Goal: Communication & Community: Answer question/provide support

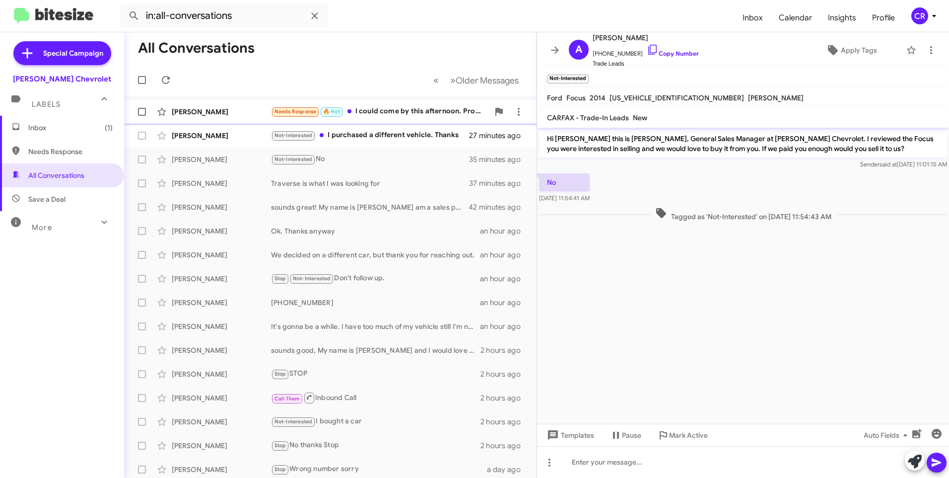
click at [368, 107] on div "Needs Response 🔥 Hot I could come by this afternoon. Probably around 4" at bounding box center [380, 111] width 218 height 11
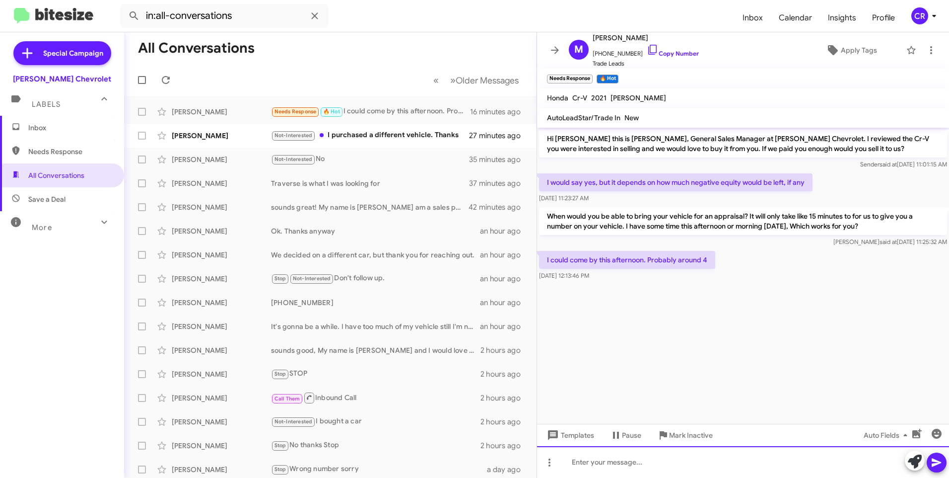
click at [652, 461] on div at bounding box center [743, 462] width 412 height 32
click at [607, 462] on div "Perfect" at bounding box center [743, 462] width 412 height 32
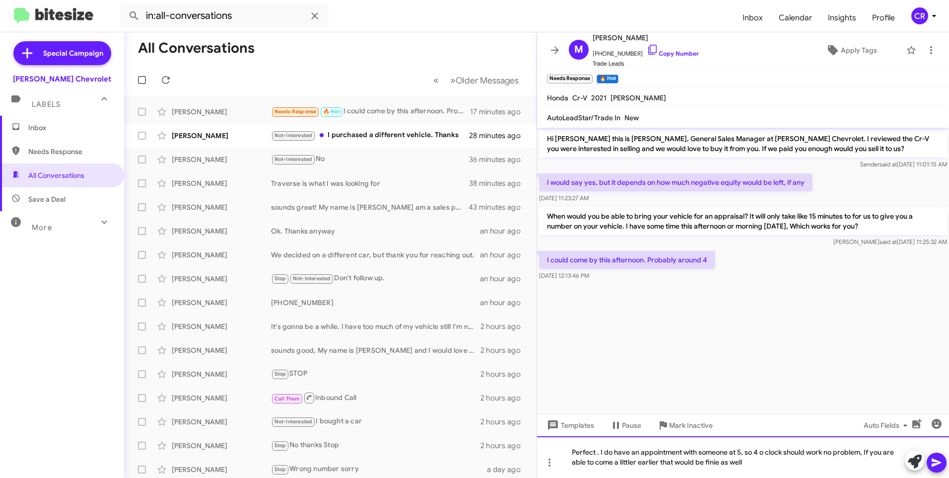
drag, startPoint x: 710, startPoint y: 462, endPoint x: 716, endPoint y: 462, distance: 6.0
drag, startPoint x: 716, startPoint y: 462, endPoint x: 786, endPoint y: 423, distance: 80.2
click at [786, 423] on div "Templates Pause Mark Inactive Auto Fields" at bounding box center [743, 424] width 412 height 22
click at [929, 461] on button at bounding box center [937, 462] width 20 height 20
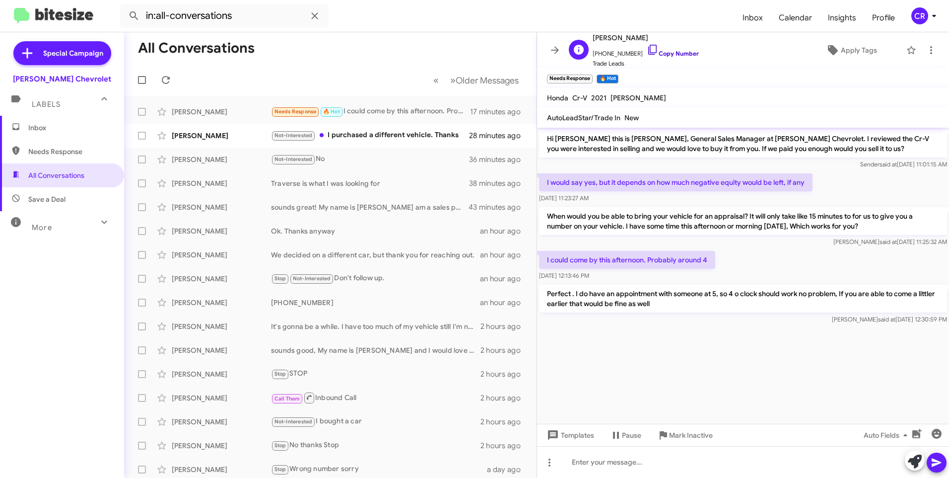
click at [661, 53] on link "Copy Number" at bounding box center [673, 53] width 52 height 7
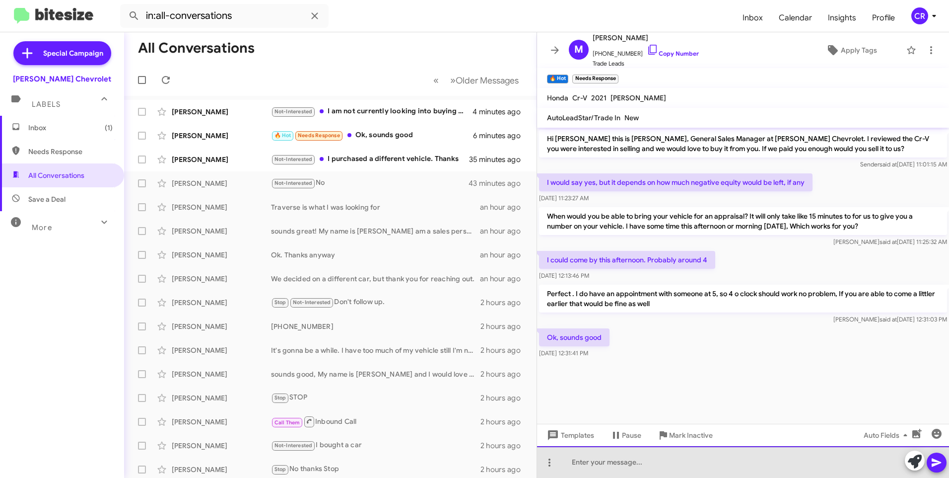
click at [616, 464] on div at bounding box center [743, 462] width 412 height 32
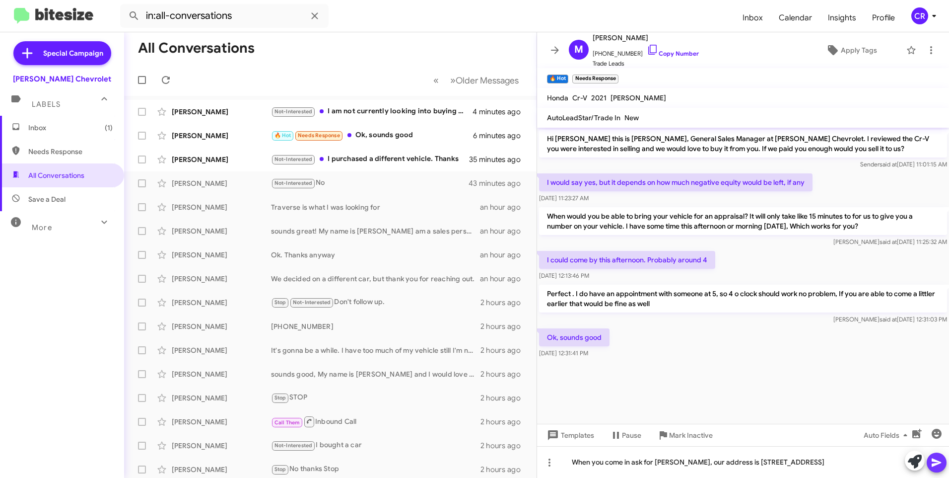
click at [933, 467] on icon at bounding box center [937, 462] width 12 height 12
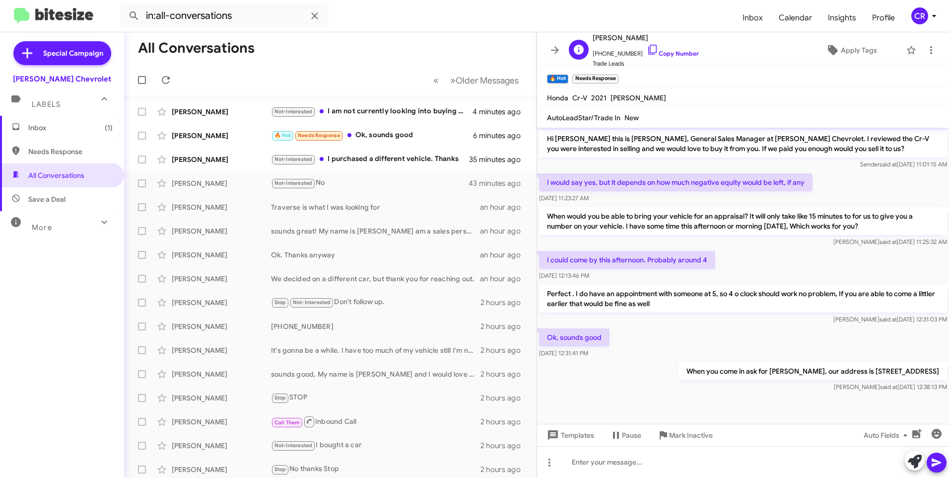
click at [668, 47] on span "[PHONE_NUMBER] Copy Number" at bounding box center [646, 51] width 106 height 15
click at [388, 110] on div "Not-Interested I am not currently looking into buying a new car. I called last …" at bounding box center [380, 111] width 218 height 11
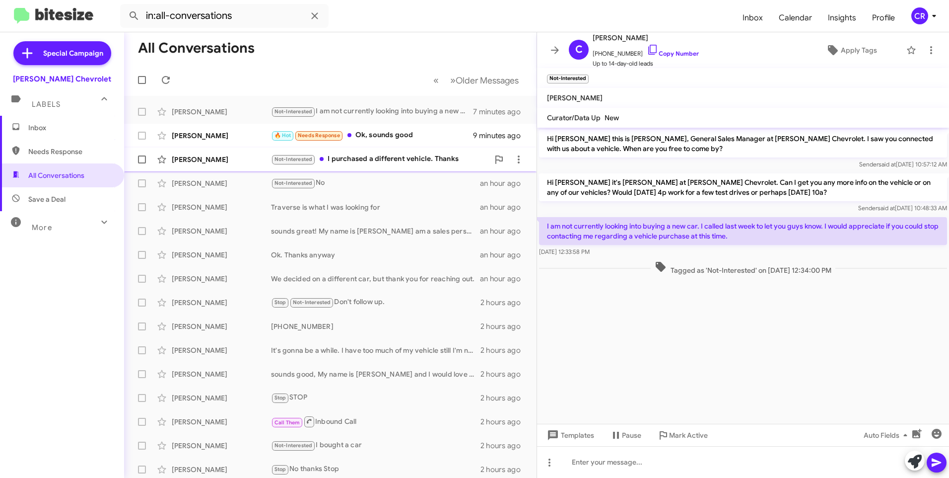
click at [386, 157] on div "Not-Interested I purchased a different vehicle. Thanks" at bounding box center [380, 158] width 218 height 11
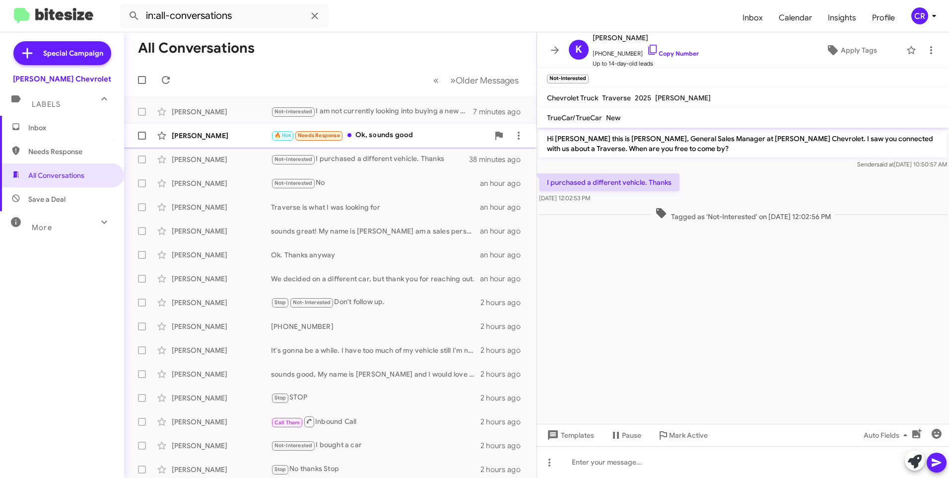
click at [403, 136] on div "🔥 Hot Needs Response Ok, sounds good" at bounding box center [380, 135] width 218 height 11
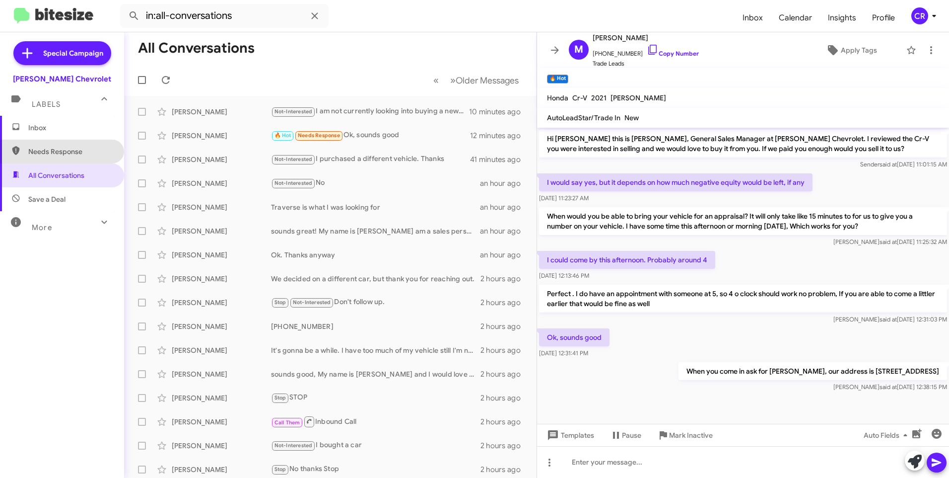
click at [71, 150] on span "Needs Response" at bounding box center [70, 151] width 84 height 10
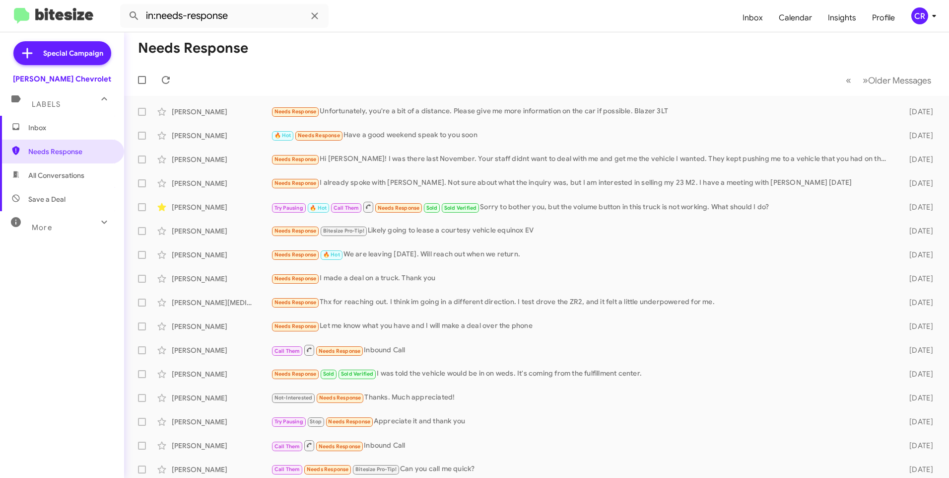
click at [44, 195] on span "Save a Deal" at bounding box center [46, 199] width 37 height 10
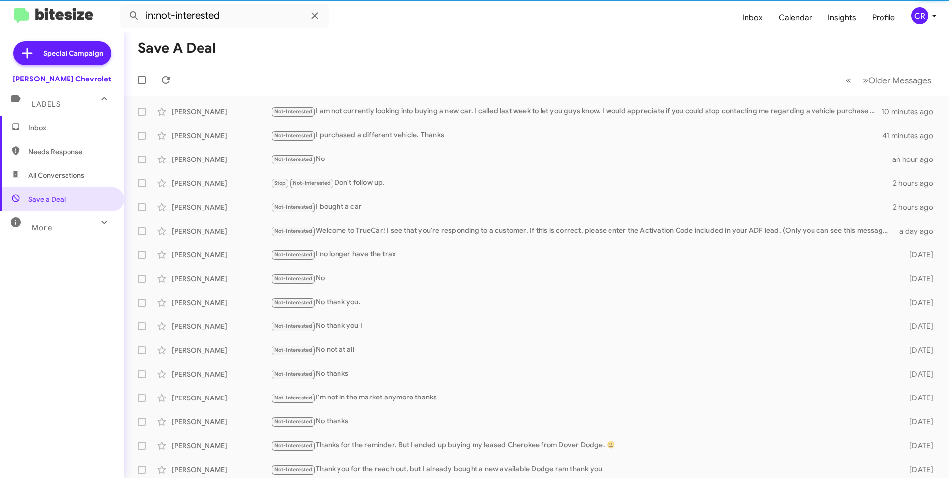
click at [47, 173] on span "All Conversations" at bounding box center [56, 175] width 56 height 10
type input "in:all-conversations"
